Goal: Find specific page/section: Find specific page/section

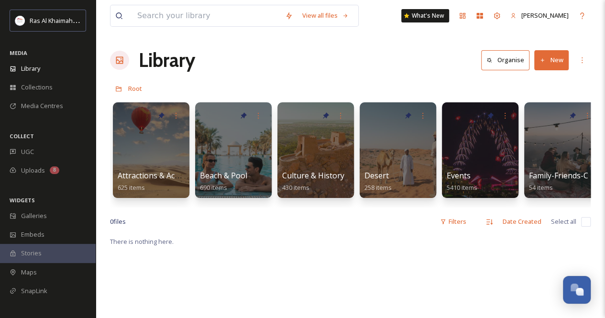
scroll to position [334, 0]
click at [187, 14] on input at bounding box center [207, 15] width 148 height 21
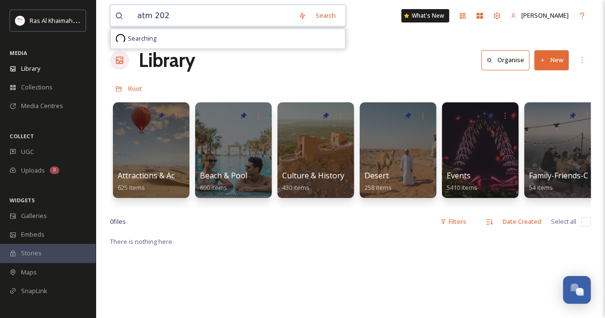
type input "atm 2025"
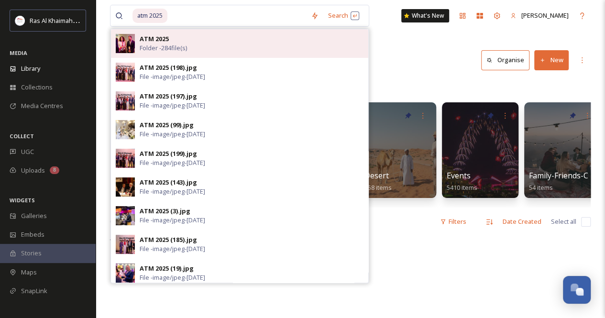
click at [168, 45] on span "Folder - 284 file(s)" at bounding box center [163, 48] width 47 height 9
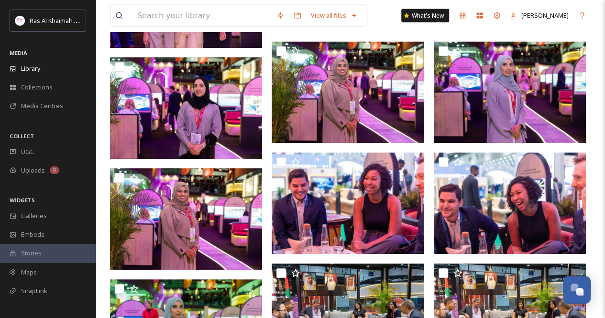
scroll to position [10013, 0]
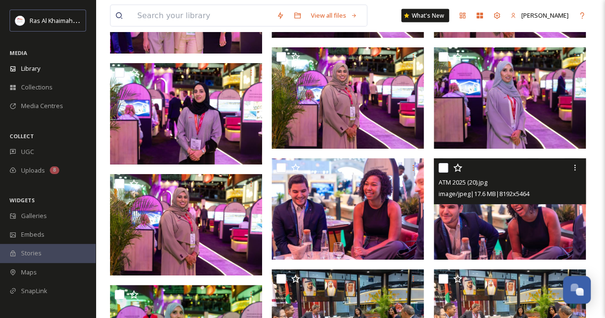
click at [540, 221] on img at bounding box center [510, 208] width 152 height 101
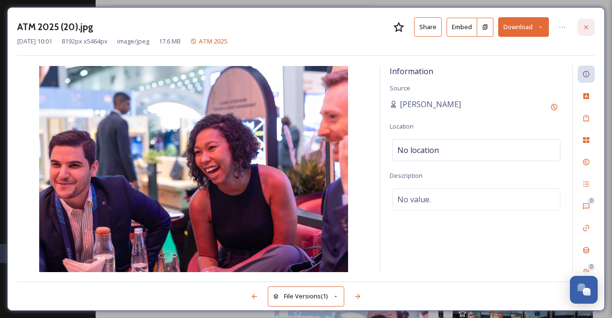
click at [589, 27] on icon at bounding box center [587, 27] width 8 height 8
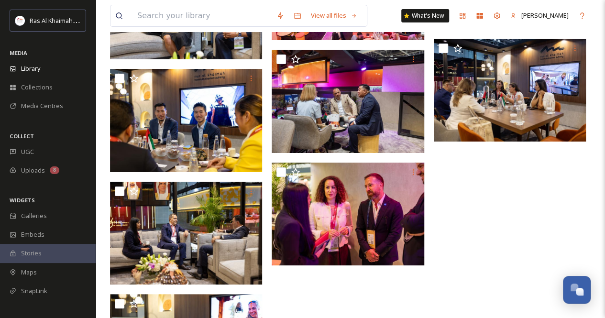
scroll to position [10927, 0]
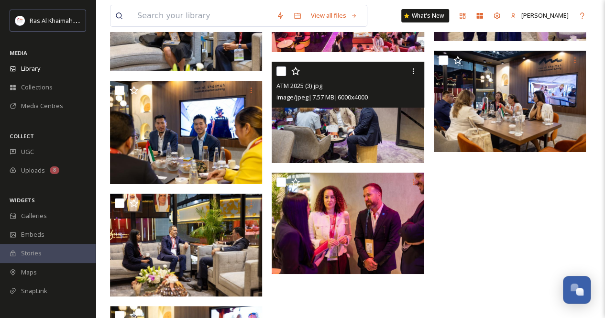
click at [393, 125] on img at bounding box center [348, 112] width 152 height 101
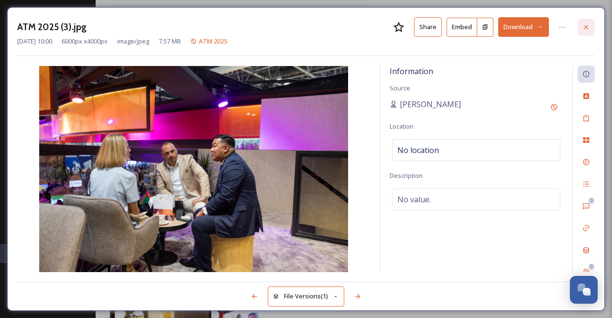
click at [589, 26] on icon at bounding box center [587, 27] width 8 height 8
